Goal: Information Seeking & Learning: Learn about a topic

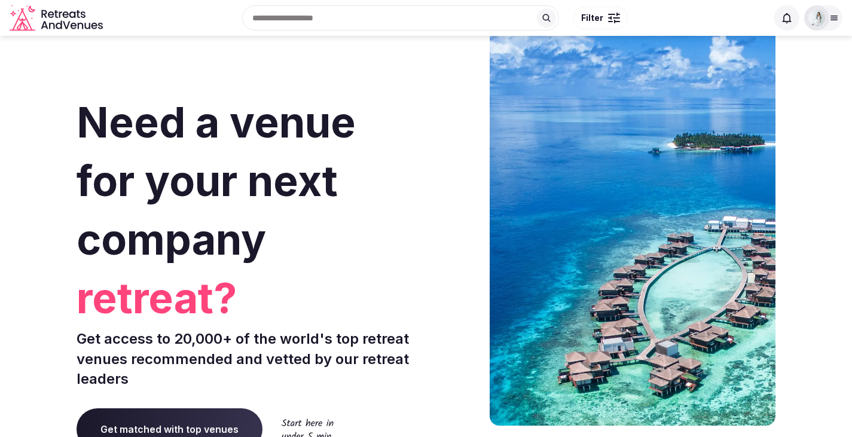
click at [837, 24] on div at bounding box center [823, 17] width 38 height 25
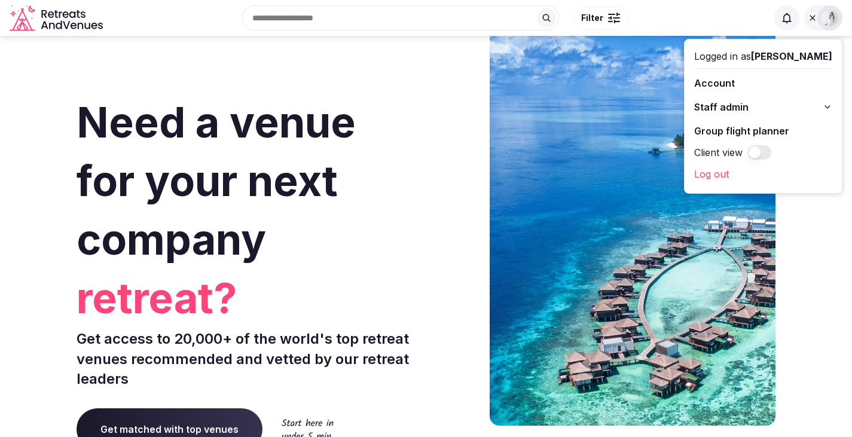
click at [712, 176] on link "Log out" at bounding box center [763, 173] width 138 height 19
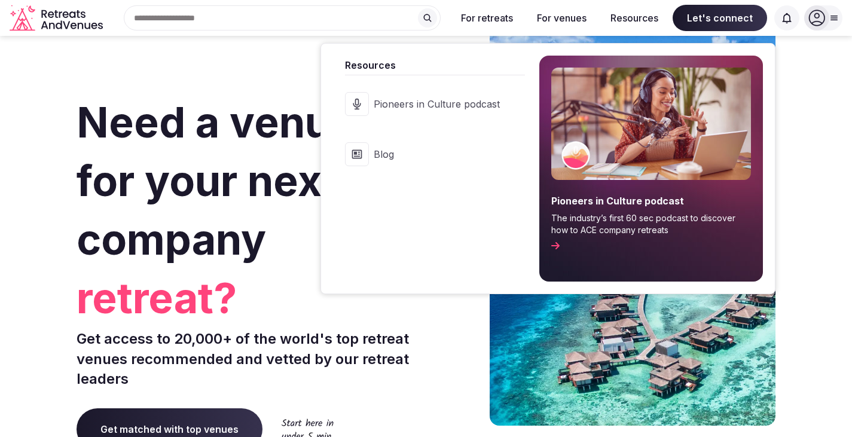
click at [383, 148] on span "Blog" at bounding box center [437, 154] width 126 height 13
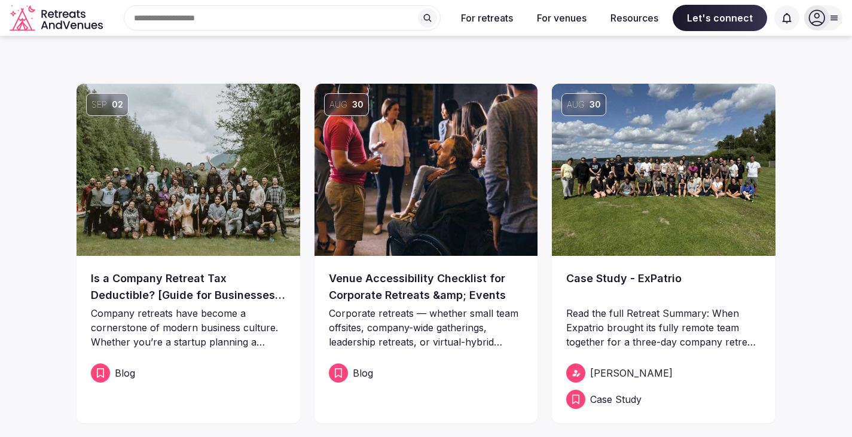
click at [615, 175] on img at bounding box center [664, 170] width 224 height 172
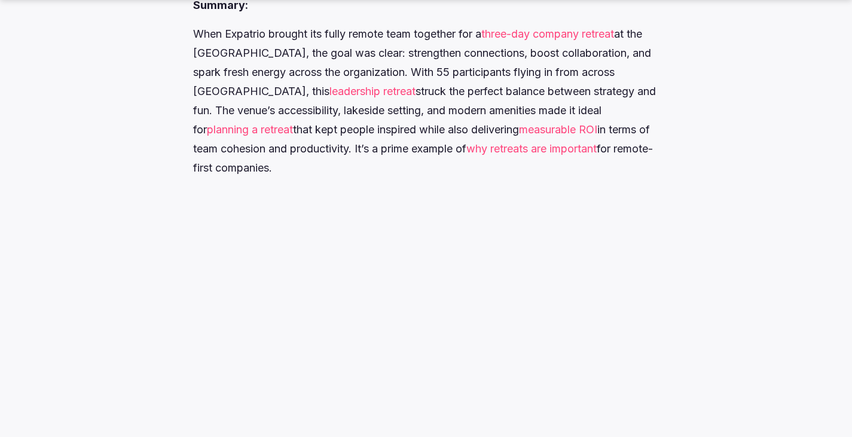
scroll to position [598, 0]
